Goal: Task Accomplishment & Management: Manage account settings

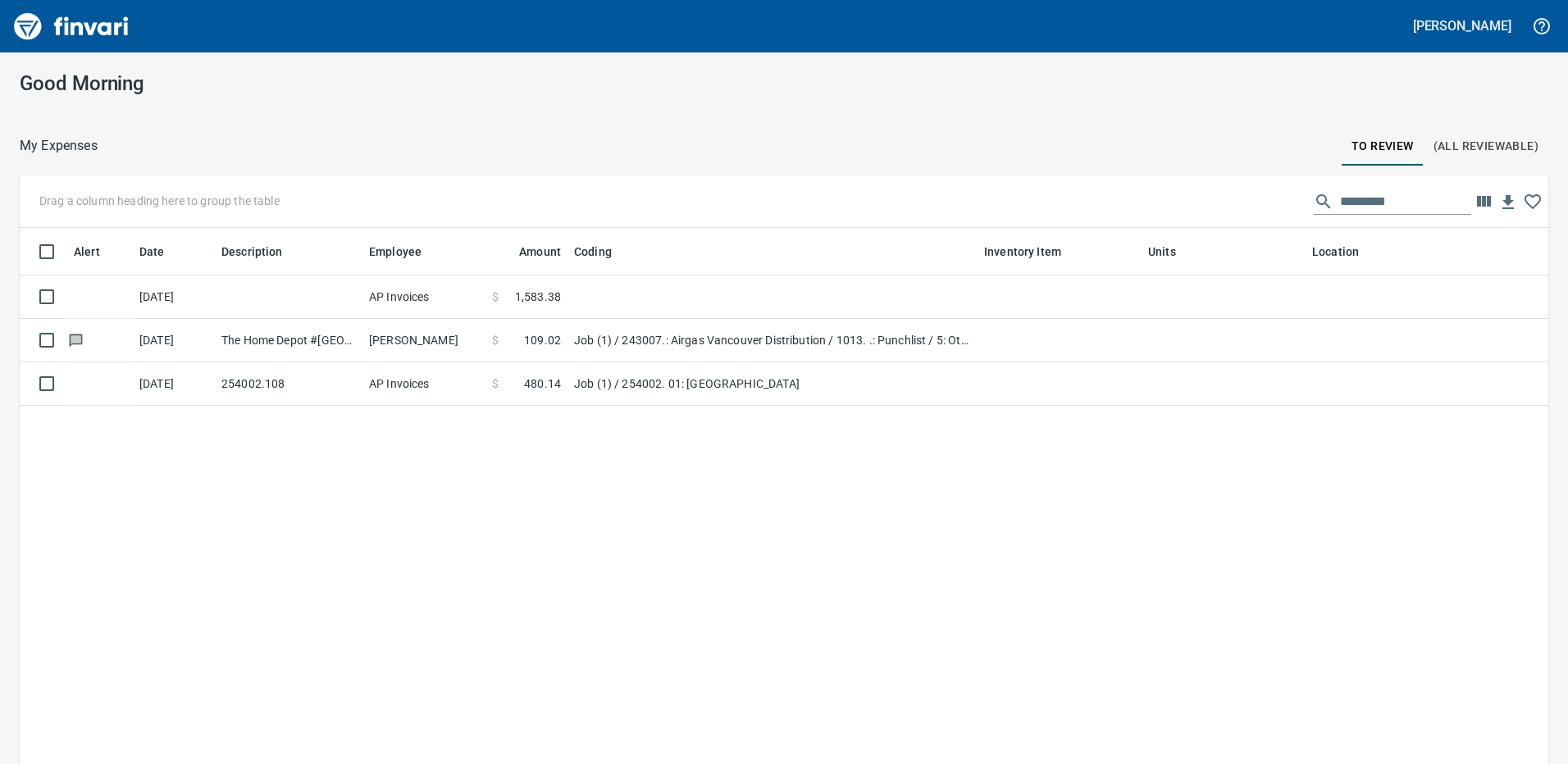
scroll to position [572, 1504]
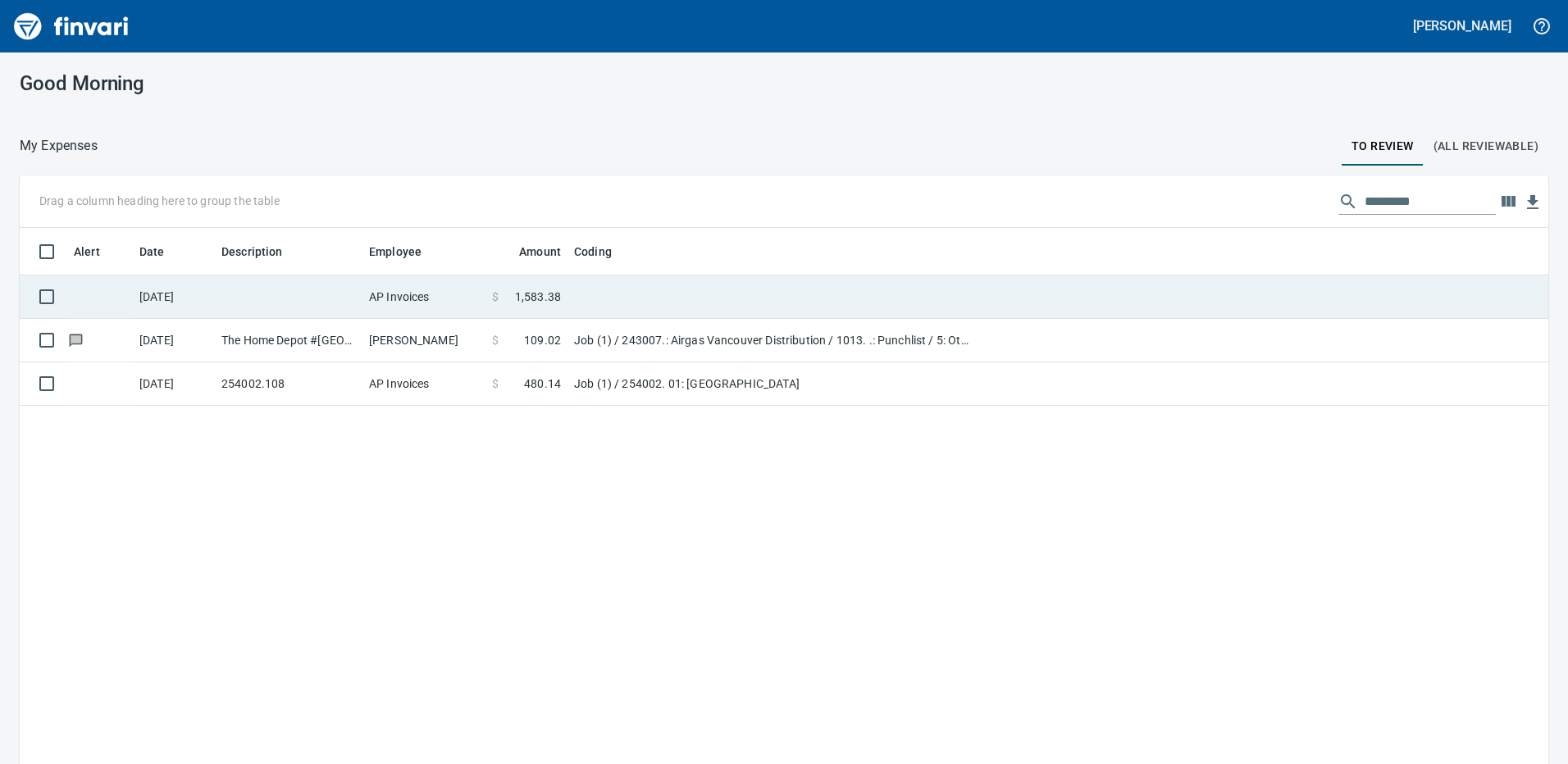
click at [252, 309] on td at bounding box center [289, 298] width 148 height 44
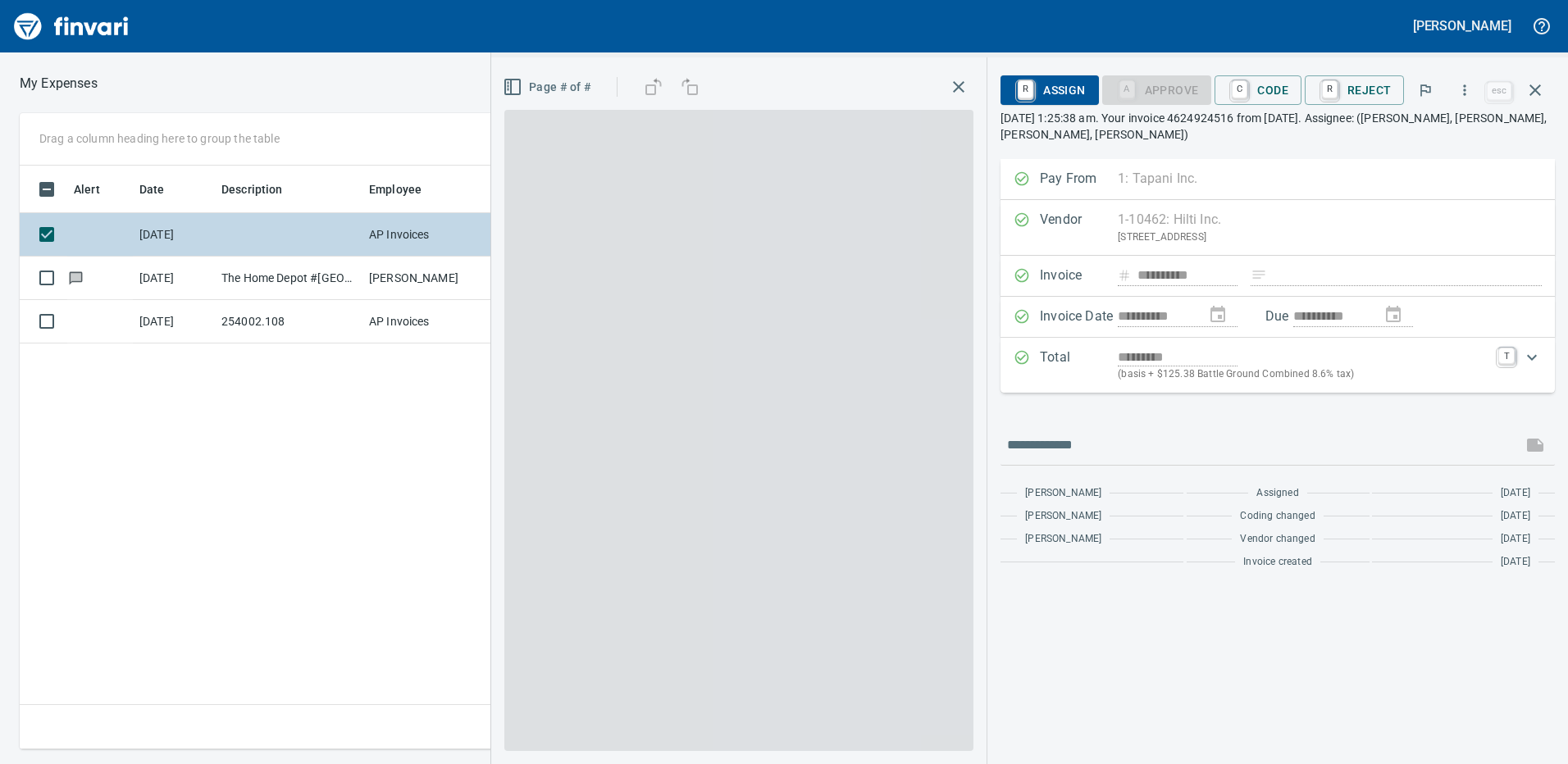
scroll to position [572, 1106]
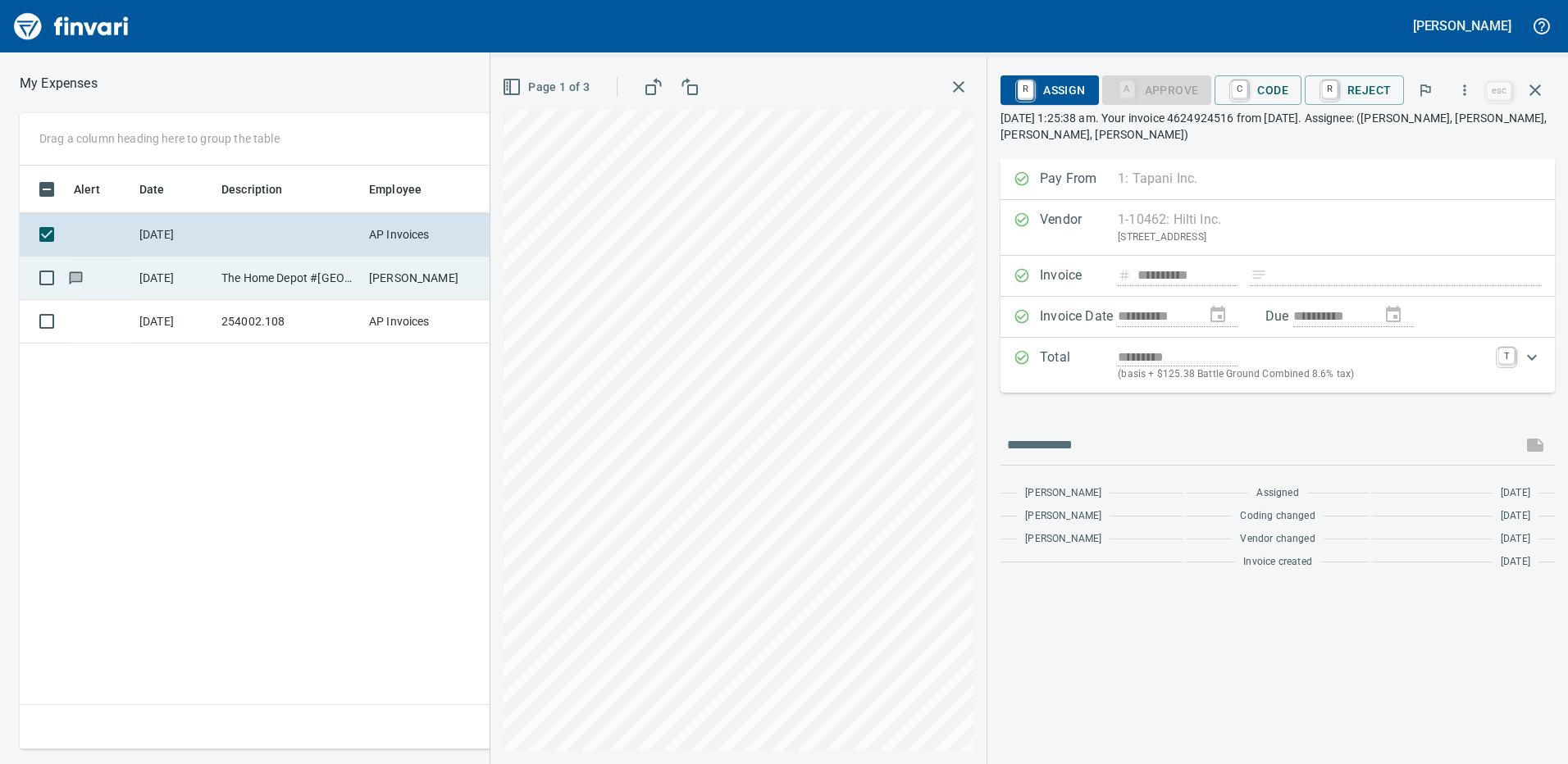
click at [249, 276] on td "The Home Depot #[GEOGRAPHIC_DATA]" at bounding box center [289, 279] width 148 height 44
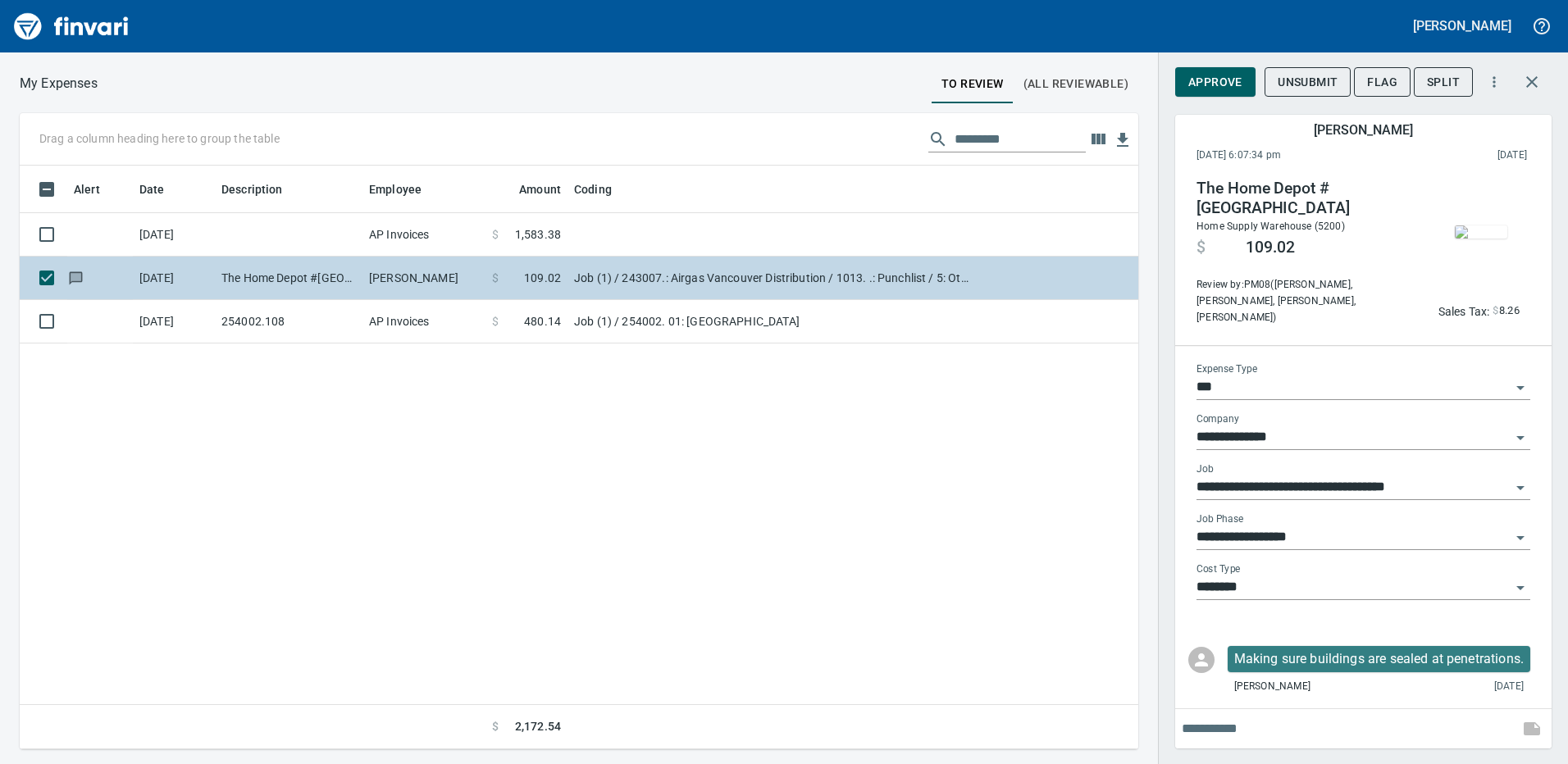
scroll to position [572, 1106]
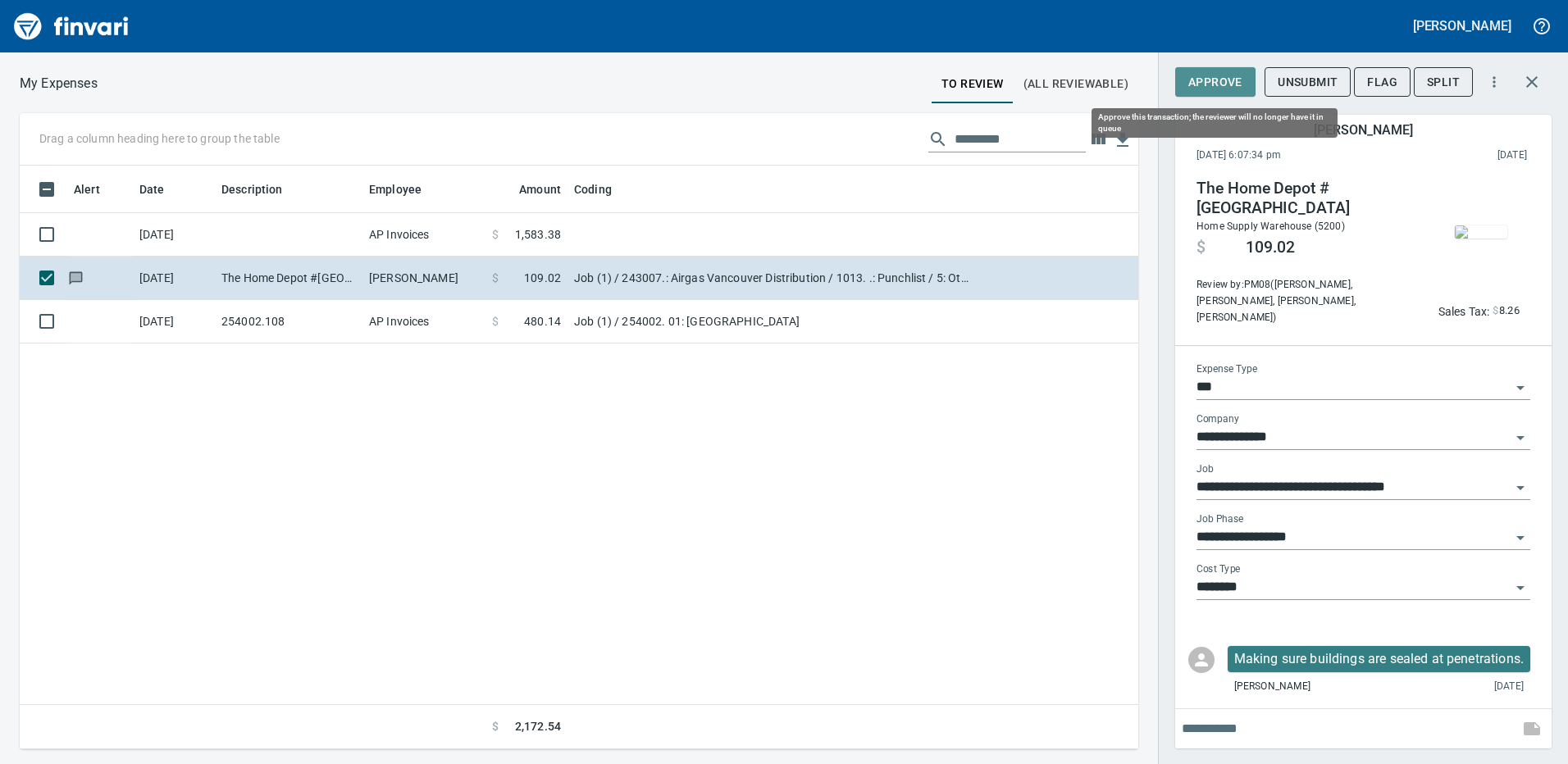
click at [1226, 75] on span "Approve" at bounding box center [1214, 82] width 54 height 21
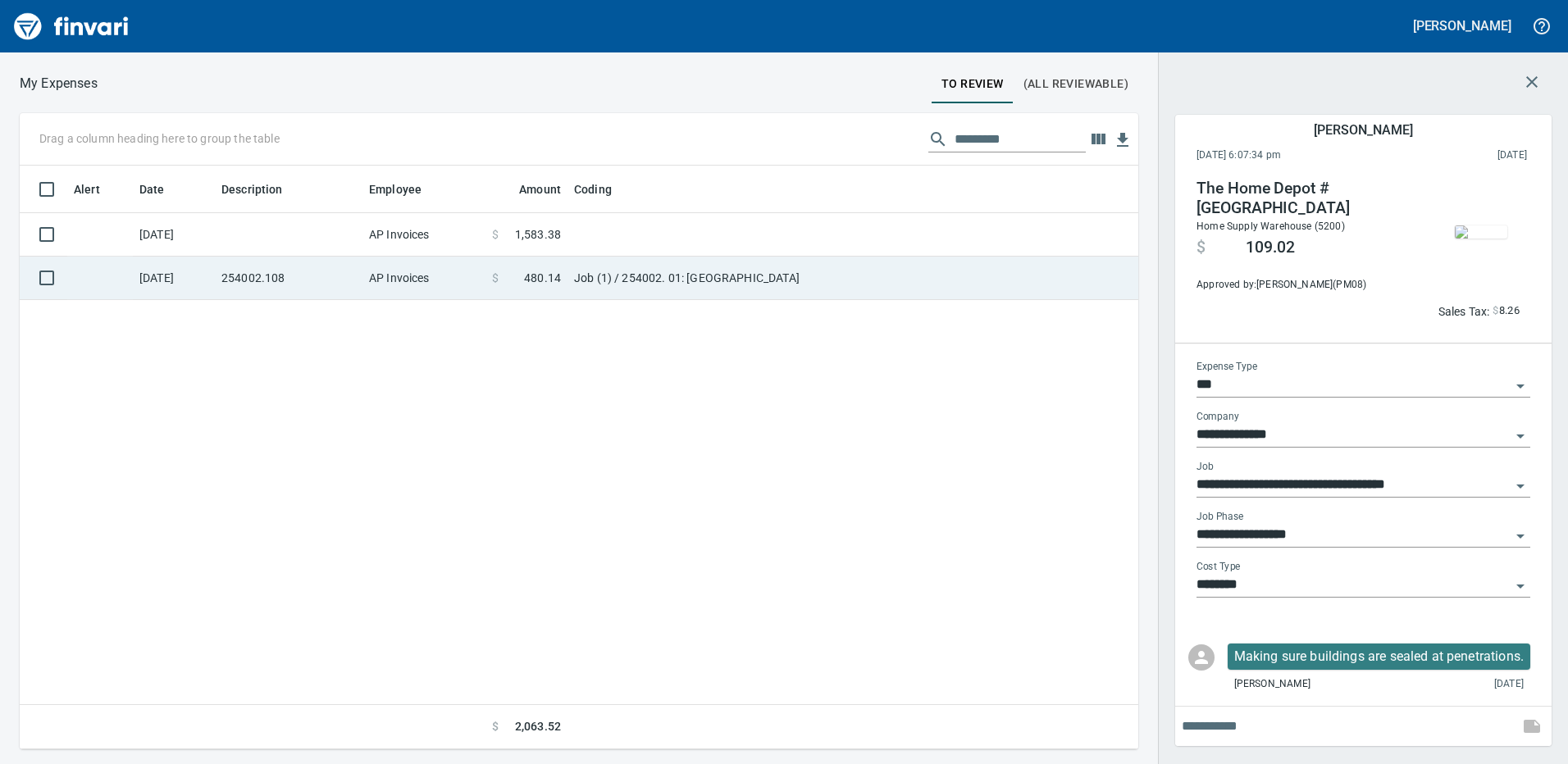
click at [501, 278] on span at bounding box center [511, 278] width 26 height 16
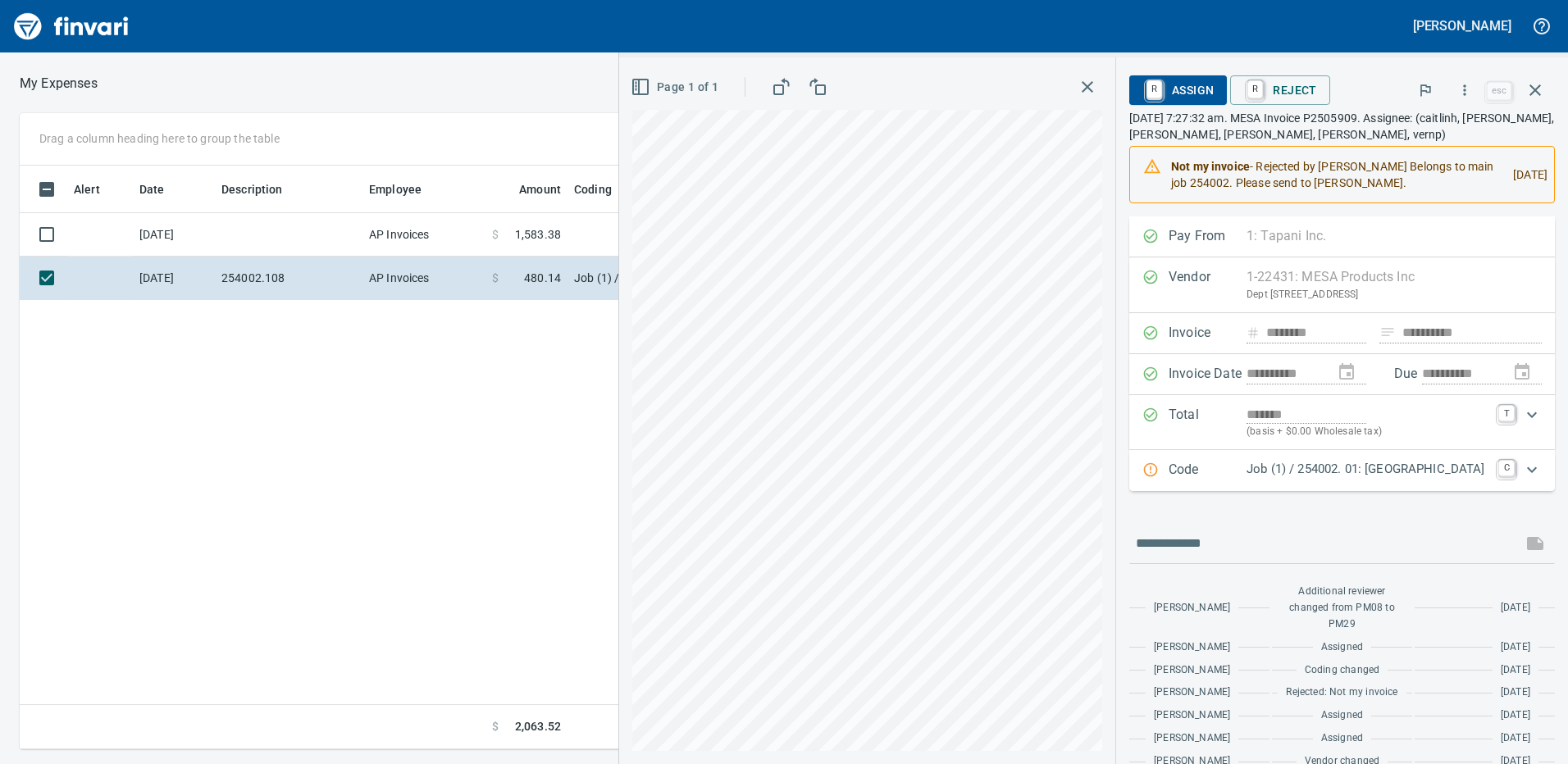
click at [401, 402] on div "Alert Date Description Employee Amount Coding [DATE] AP Invoices $ 1,583.38 [DA…" at bounding box center [579, 458] width 1119 height 585
